Goal: Find contact information: Find contact information

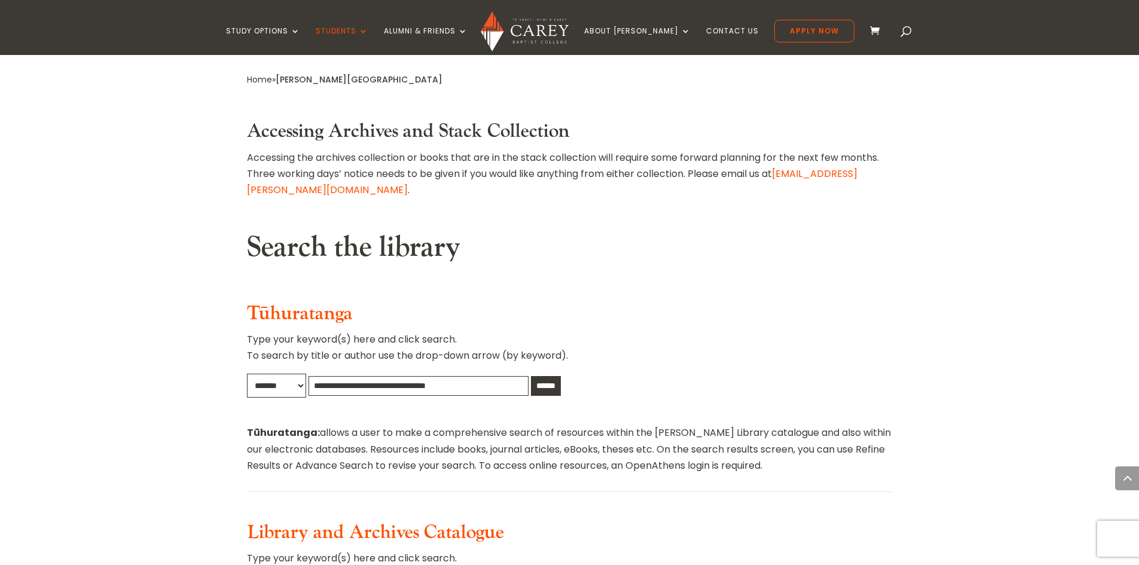
scroll to position [777, 0]
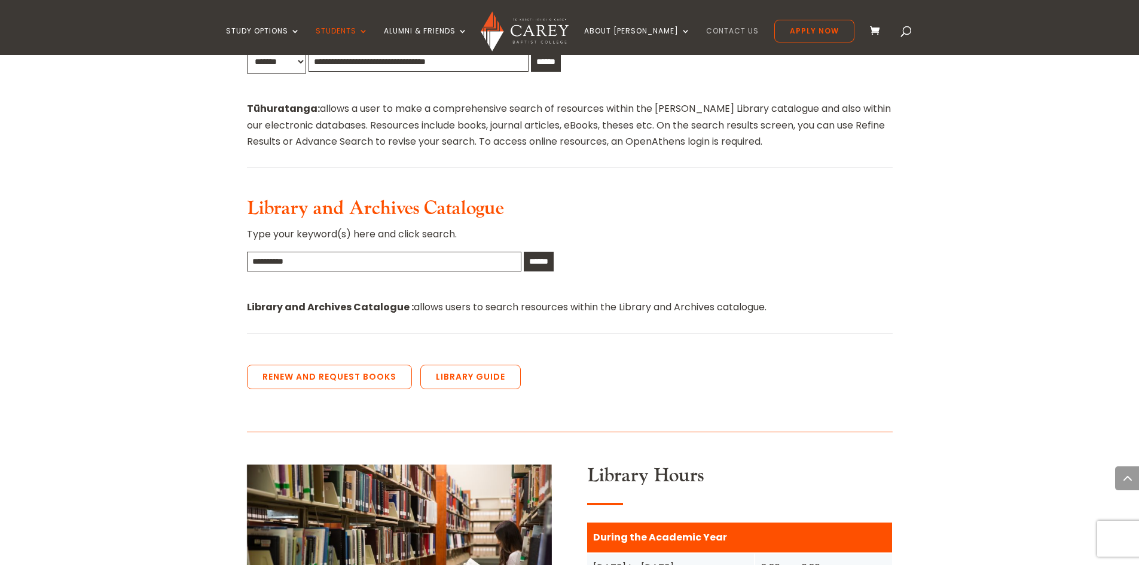
click at [711, 33] on link "Contact Us" at bounding box center [732, 41] width 53 height 28
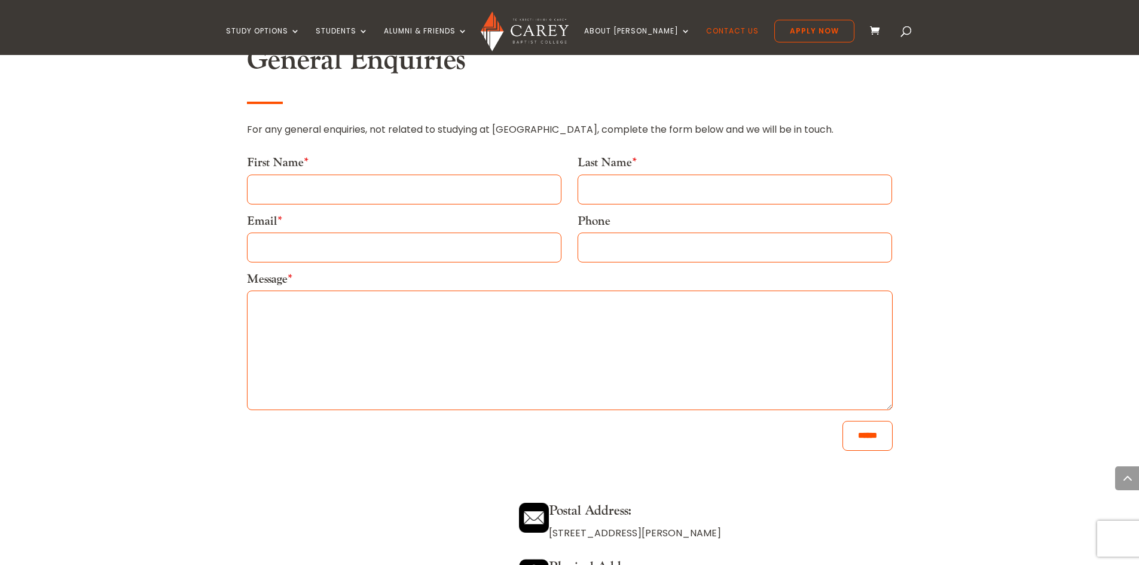
scroll to position [658, 0]
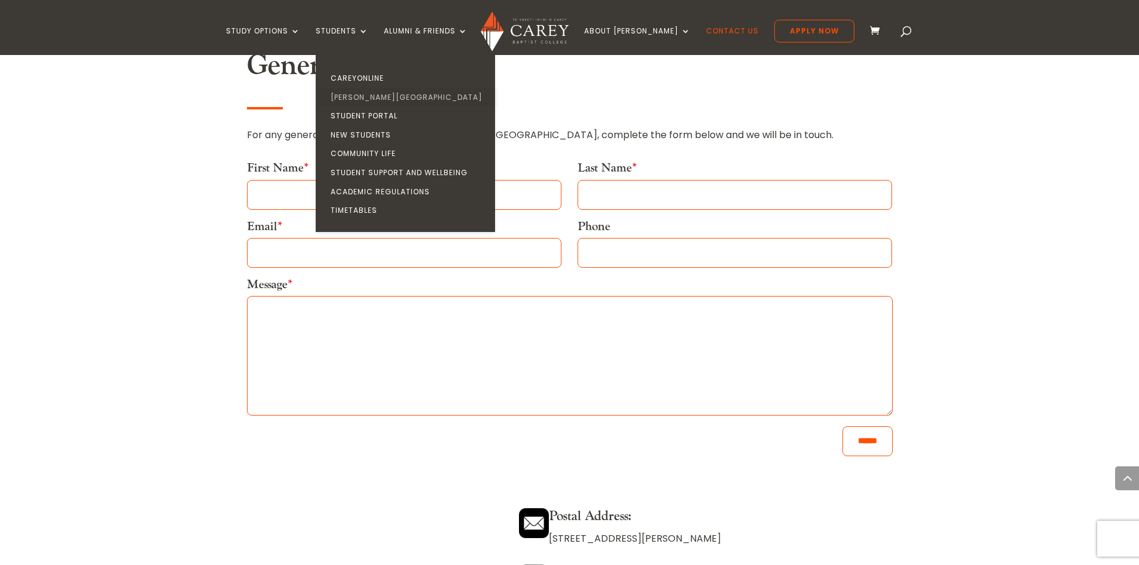
click at [386, 95] on link "[PERSON_NAME][GEOGRAPHIC_DATA]" at bounding box center [408, 97] width 179 height 19
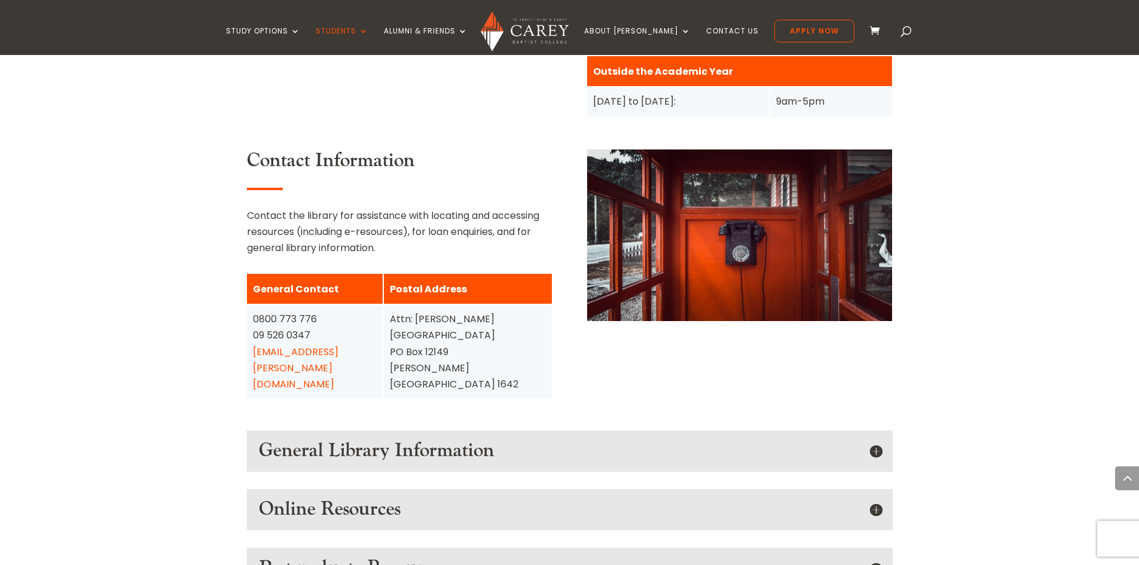
scroll to position [1315, 0]
